Goal: Transaction & Acquisition: Purchase product/service

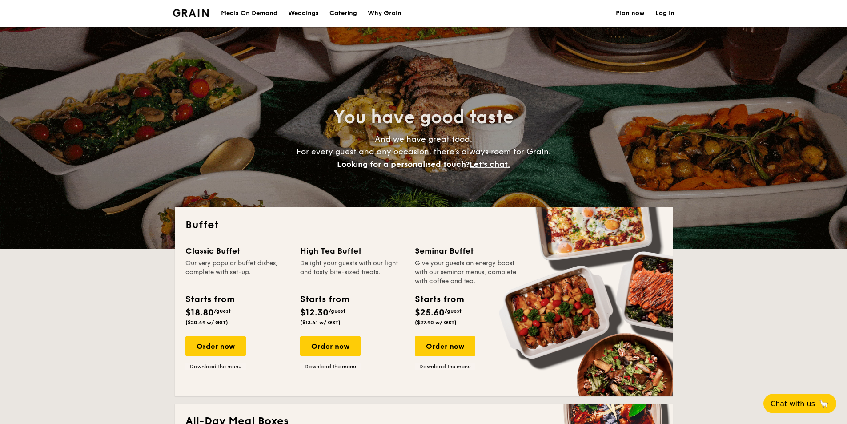
select select
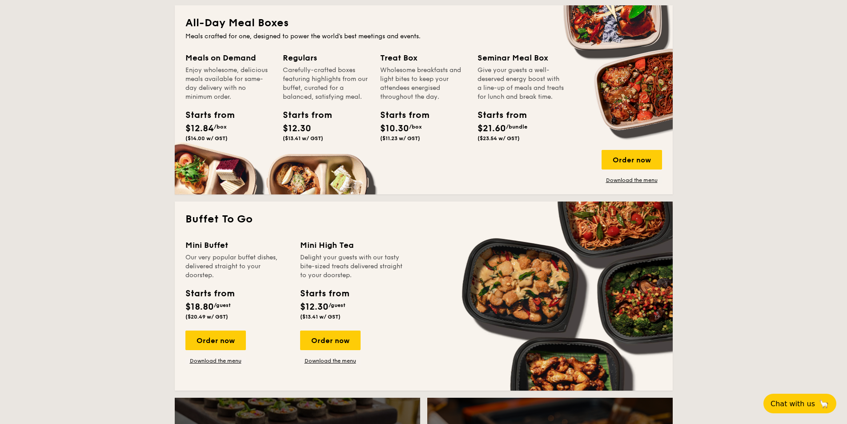
scroll to position [400, 0]
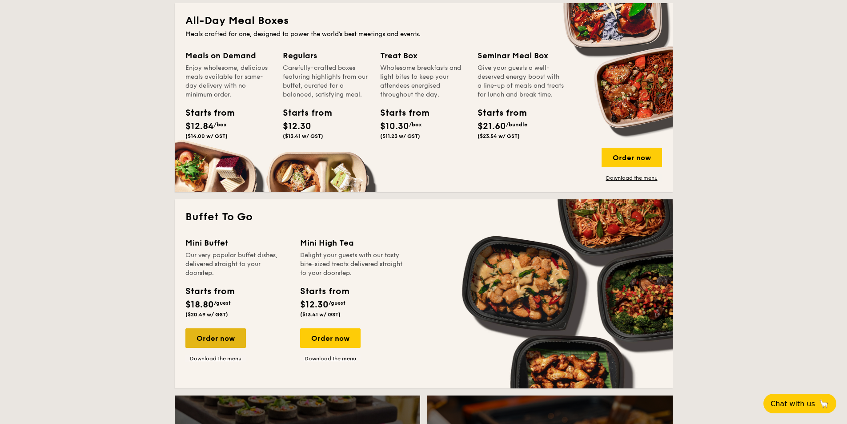
click at [223, 340] on div "Order now" at bounding box center [215, 338] width 60 height 20
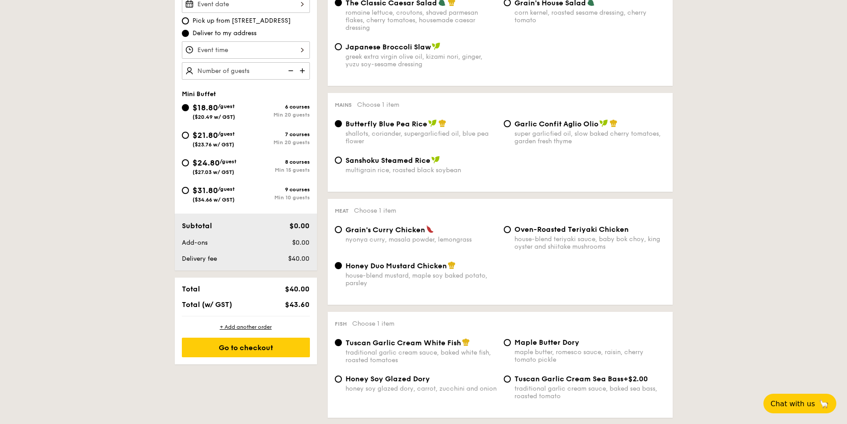
scroll to position [267, 0]
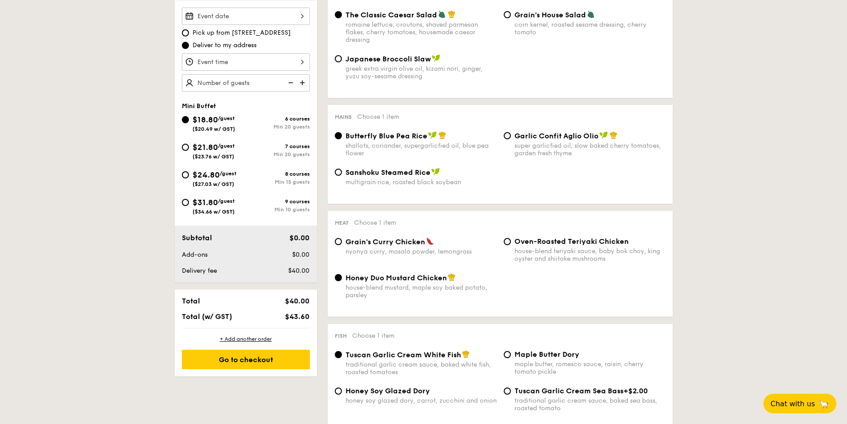
scroll to position [1175, 0]
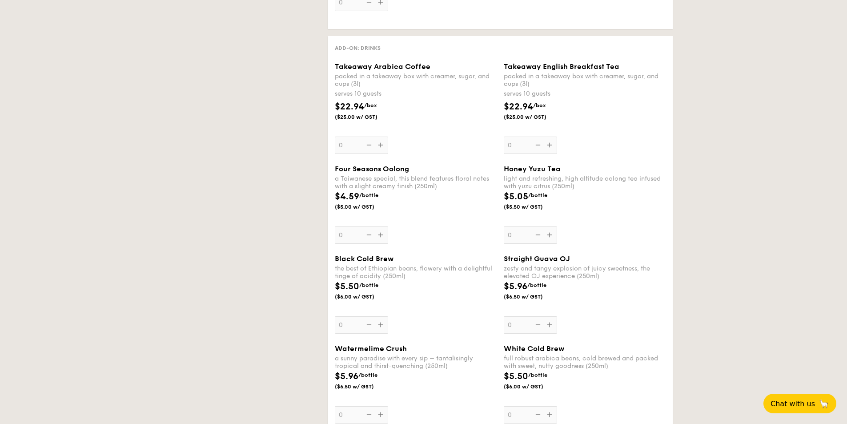
select select
